Goal: Task Accomplishment & Management: Manage account settings

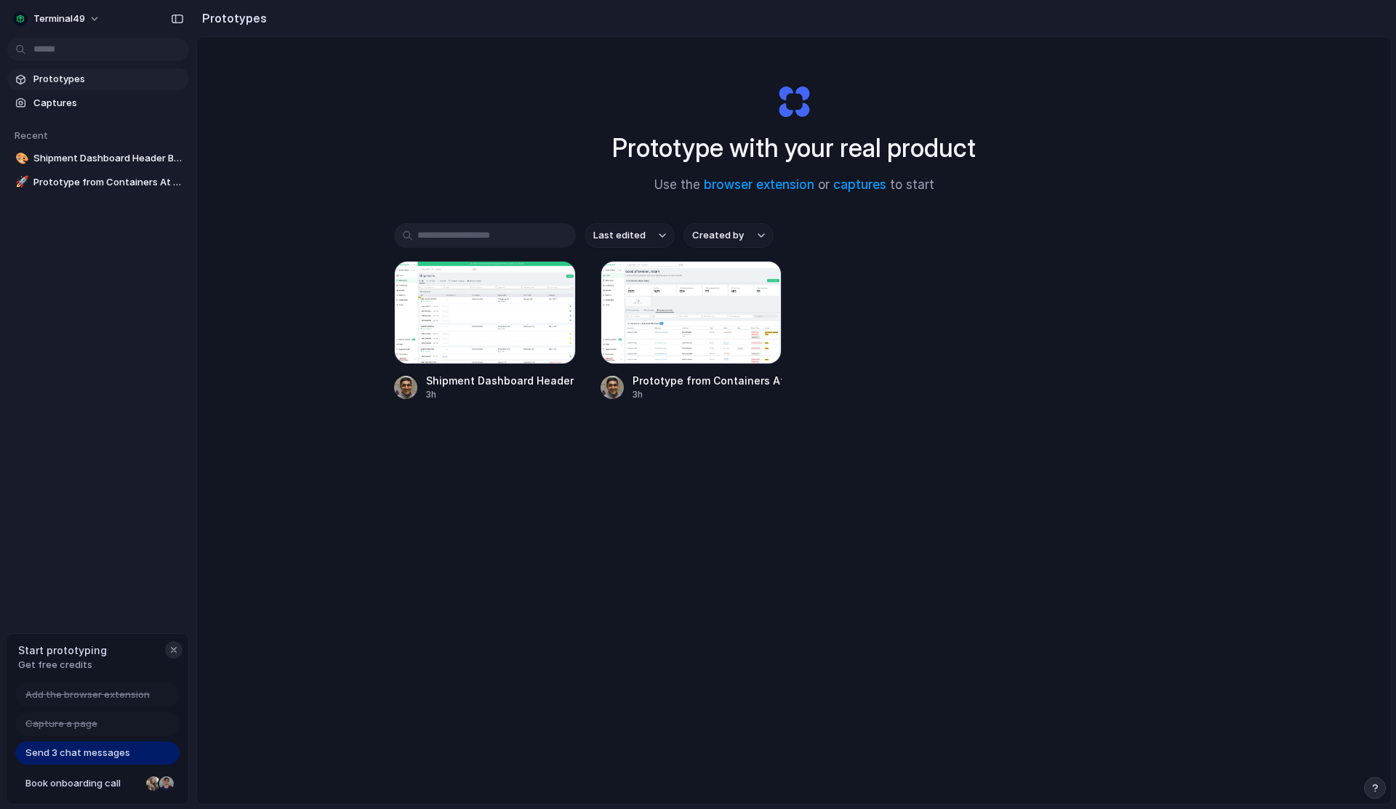
click at [175, 657] on div "Start prototyping Get free credits" at bounding box center [98, 657] width 182 height 47
click at [175, 649] on div "button" at bounding box center [174, 650] width 12 height 12
click at [63, 9] on button "terminal49" at bounding box center [57, 18] width 100 height 23
click at [77, 53] on li "Settings" at bounding box center [70, 51] width 121 height 23
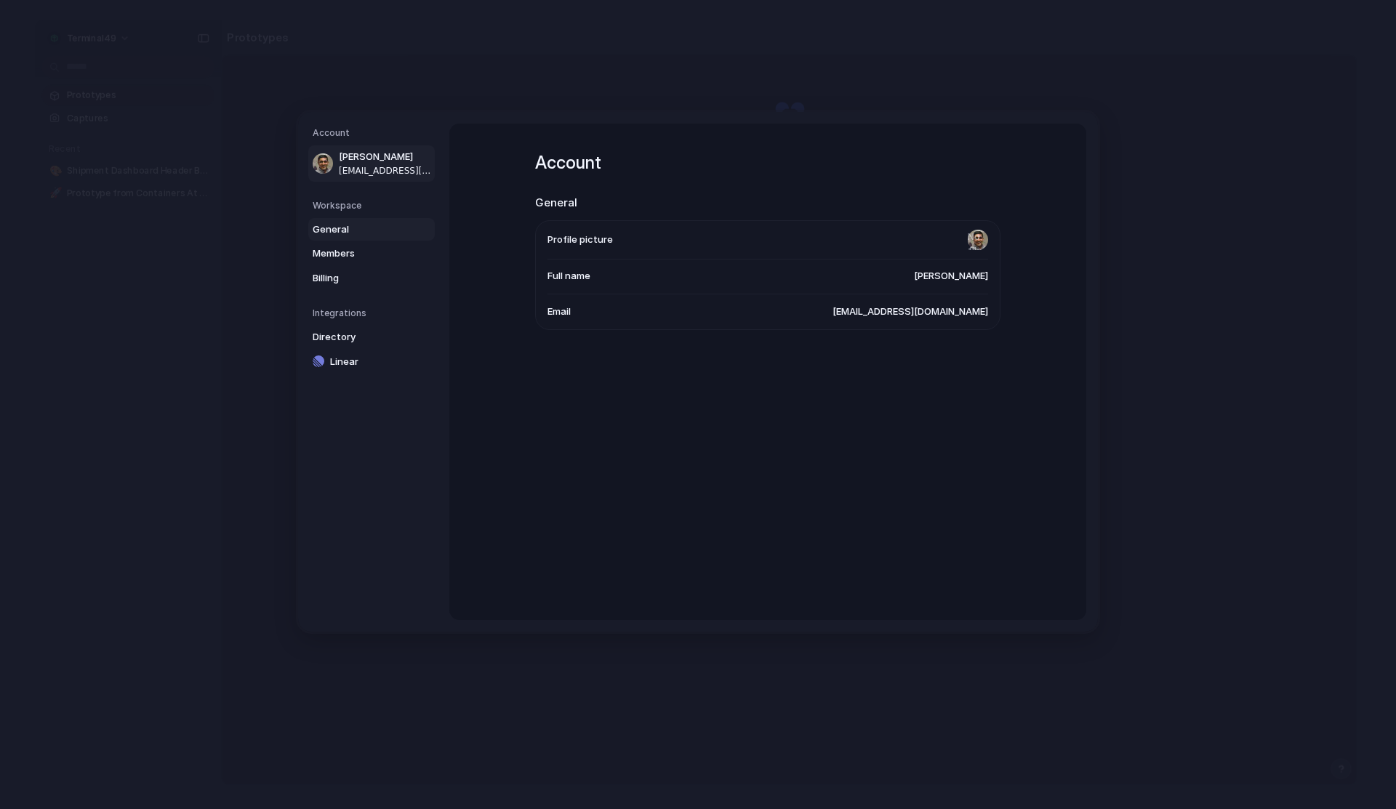
click at [361, 225] on span "General" at bounding box center [359, 230] width 93 height 15
click at [360, 257] on span "Members" at bounding box center [359, 254] width 93 height 15
click at [360, 270] on link "Billing" at bounding box center [371, 278] width 127 height 23
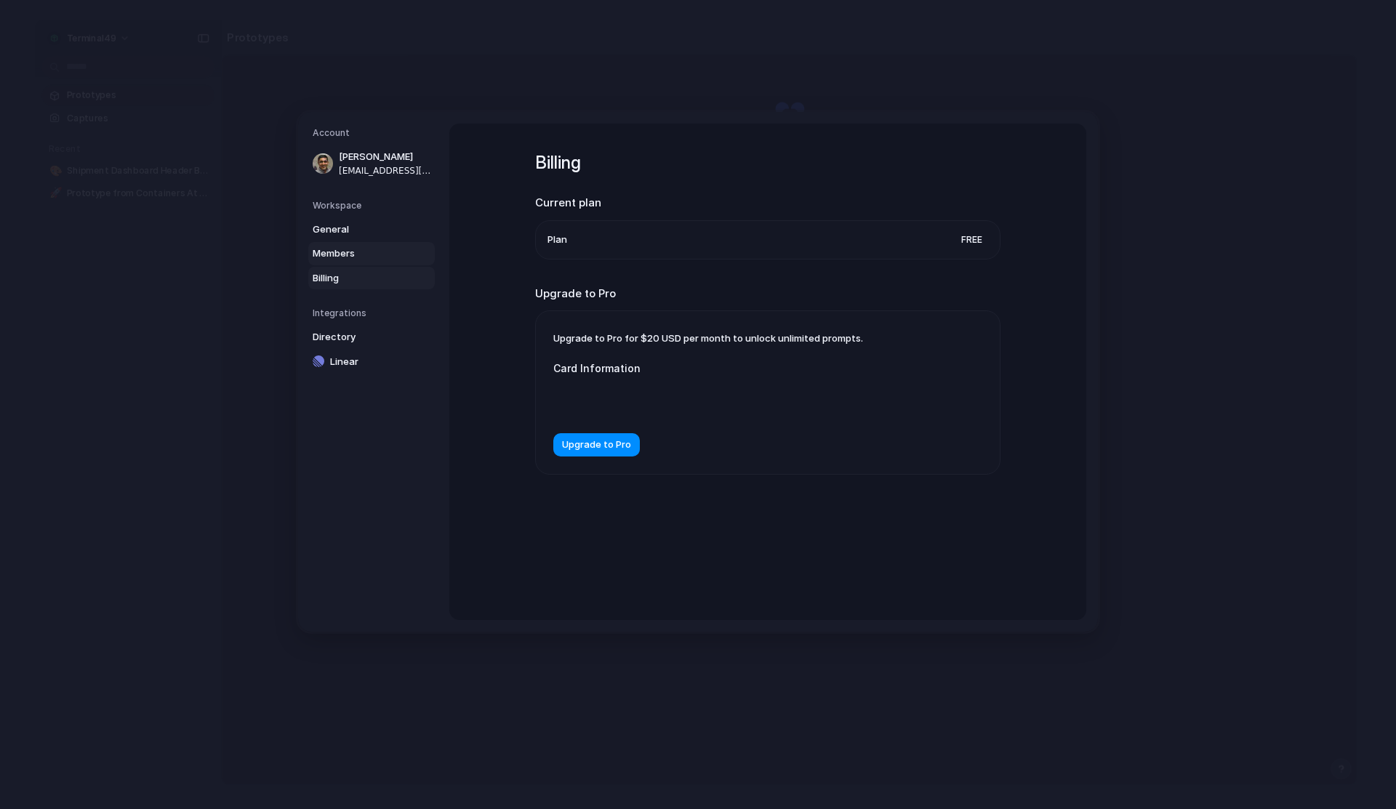
click at [373, 250] on span "Members" at bounding box center [359, 254] width 93 height 15
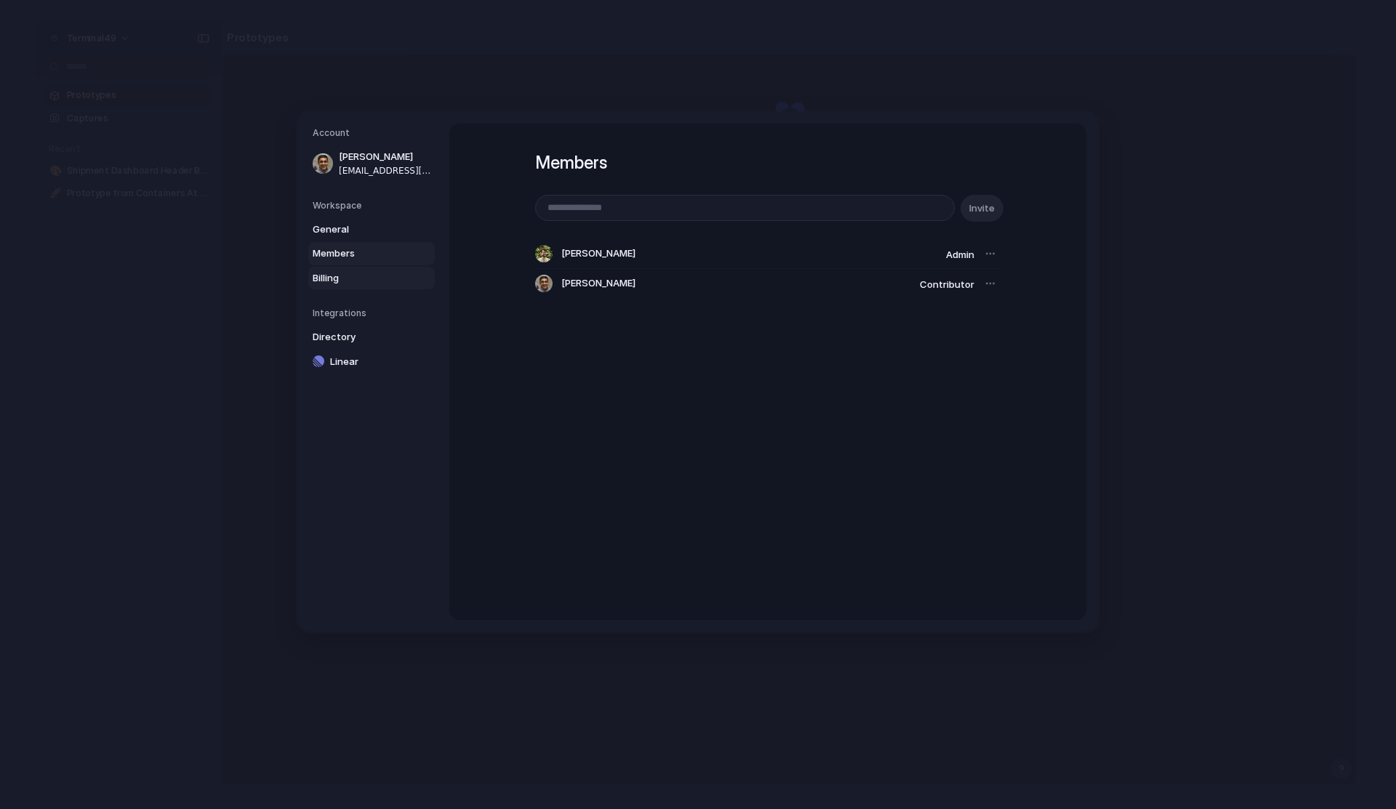
click at [363, 279] on span "Billing" at bounding box center [359, 278] width 93 height 15
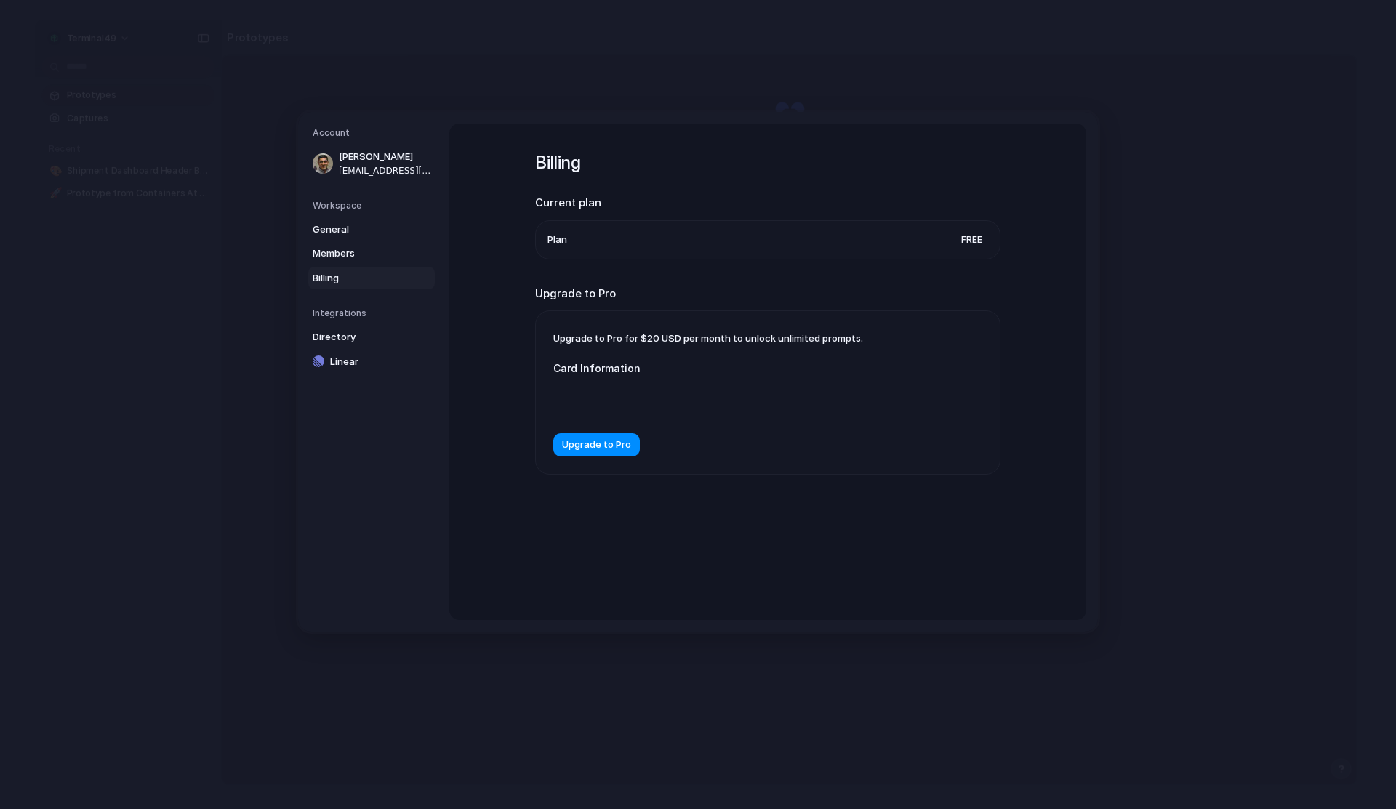
click at [368, 266] on div "General Members Billing" at bounding box center [374, 254] width 122 height 72
click at [369, 257] on span "Members" at bounding box center [359, 254] width 93 height 15
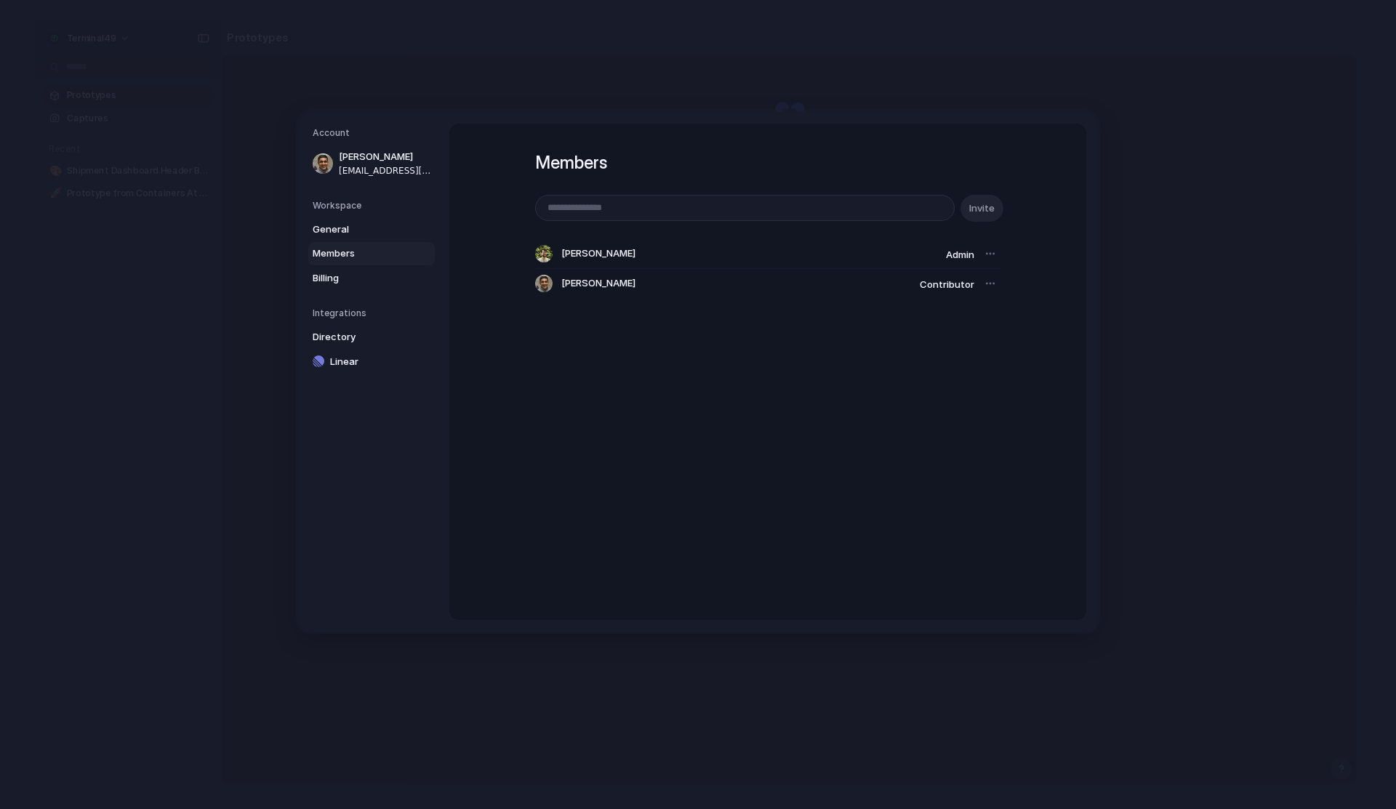
click at [369, 241] on div "General Members Billing" at bounding box center [374, 254] width 122 height 72
click at [368, 234] on span "General" at bounding box center [359, 230] width 93 height 15
